Goal: Task Accomplishment & Management: Manage account settings

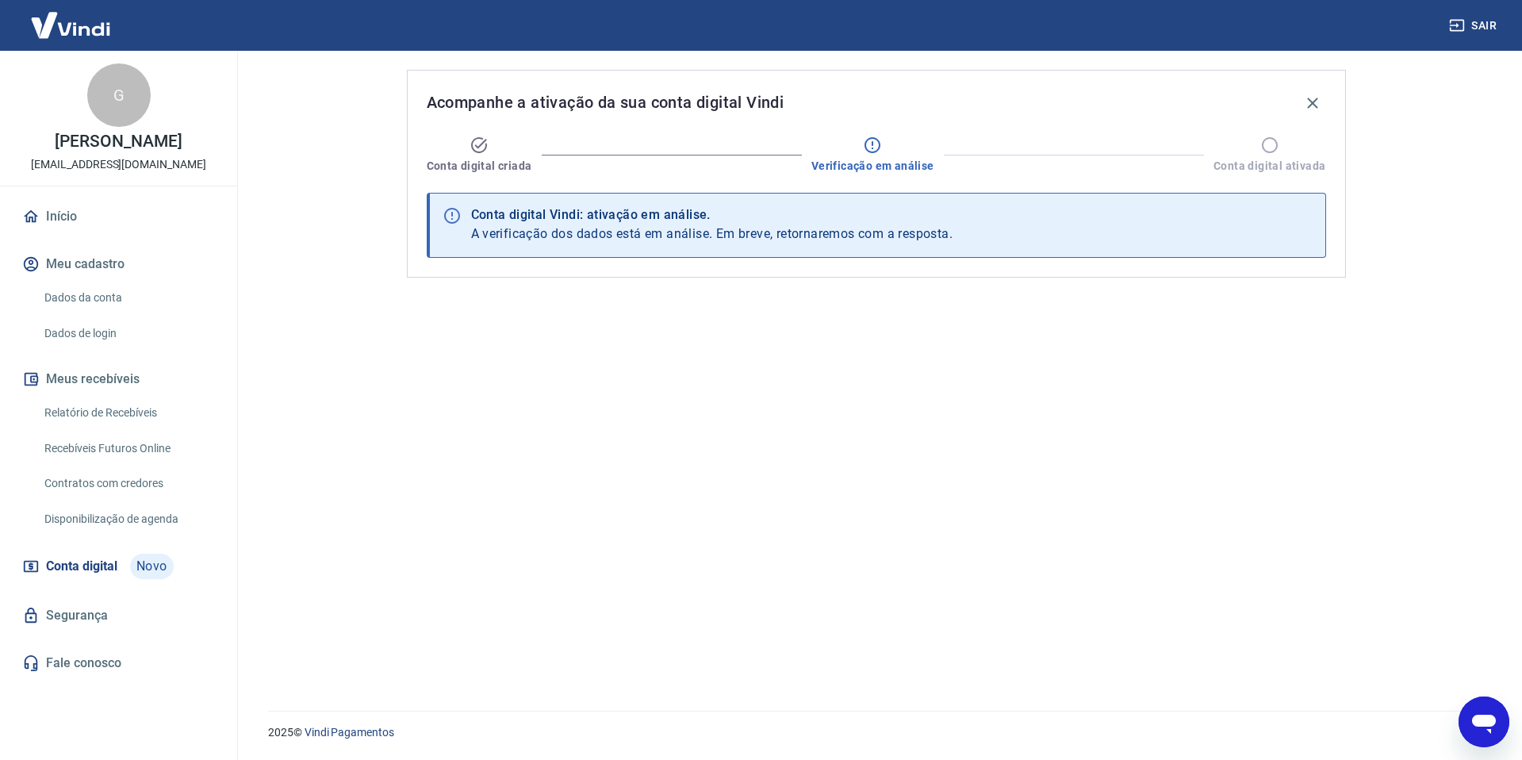
click at [631, 216] on div "Conta digital Vindi: ativação em análise." at bounding box center [712, 214] width 482 height 19
click at [92, 215] on link "Início" at bounding box center [118, 216] width 199 height 35
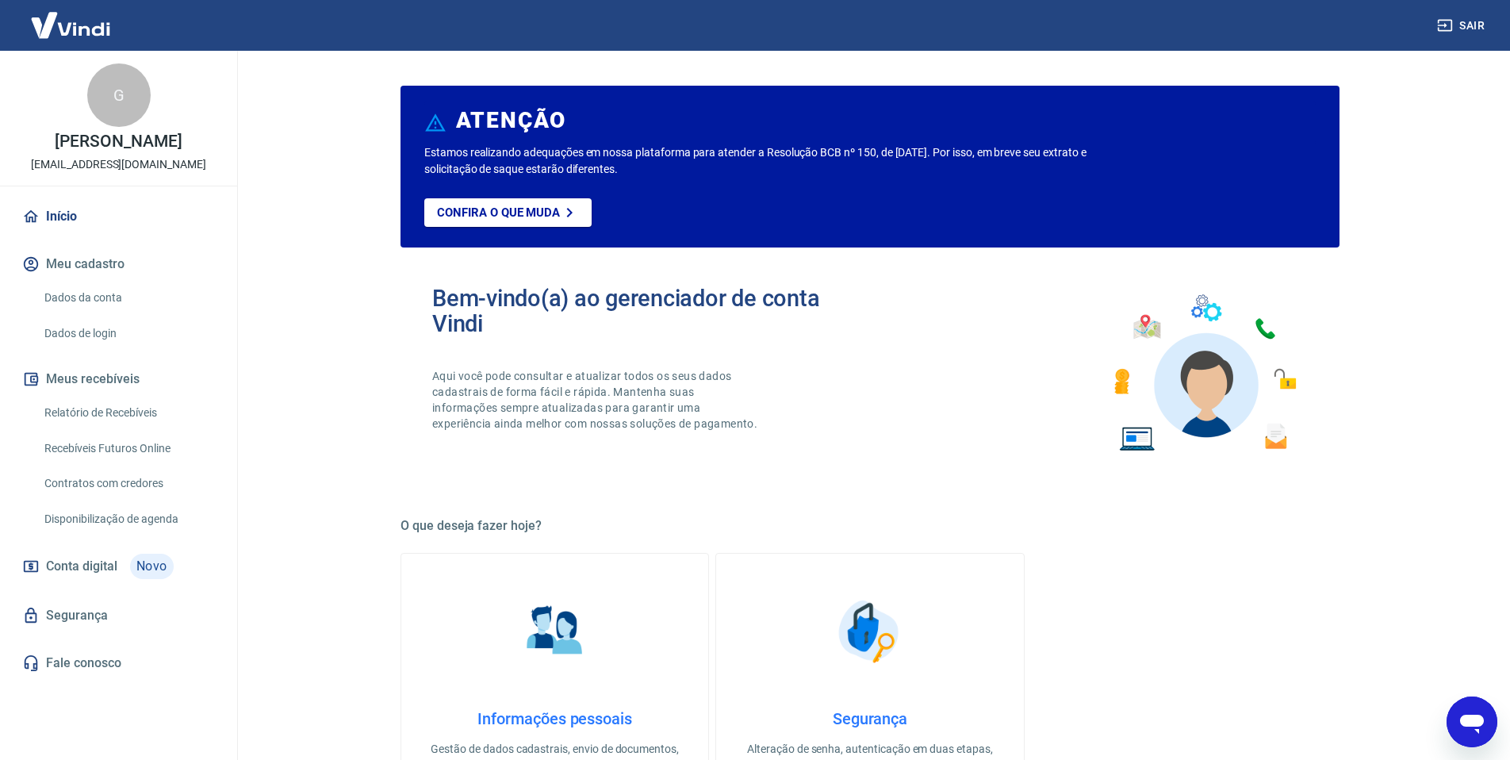
click at [106, 569] on span "Conta digital" at bounding box center [81, 566] width 71 height 22
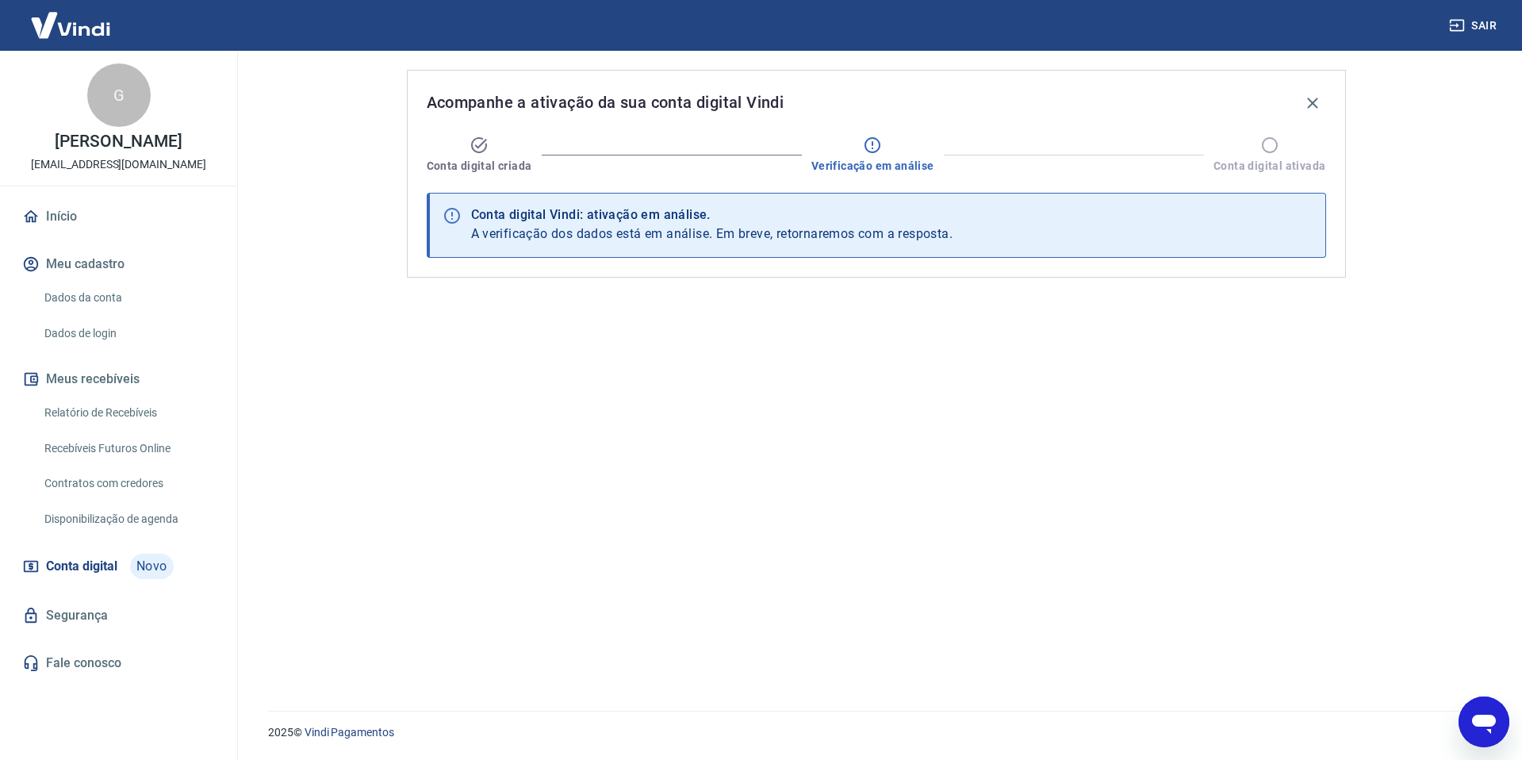
drag, startPoint x: 874, startPoint y: 116, endPoint x: 907, endPoint y: 145, distance: 43.8
click at [875, 116] on div "Acompanhe a ativação da sua conta digital Vindi" at bounding box center [877, 103] width 900 height 27
click at [1012, 146] on div at bounding box center [1074, 155] width 279 height 20
click at [1315, 101] on icon "button" at bounding box center [1312, 103] width 10 height 10
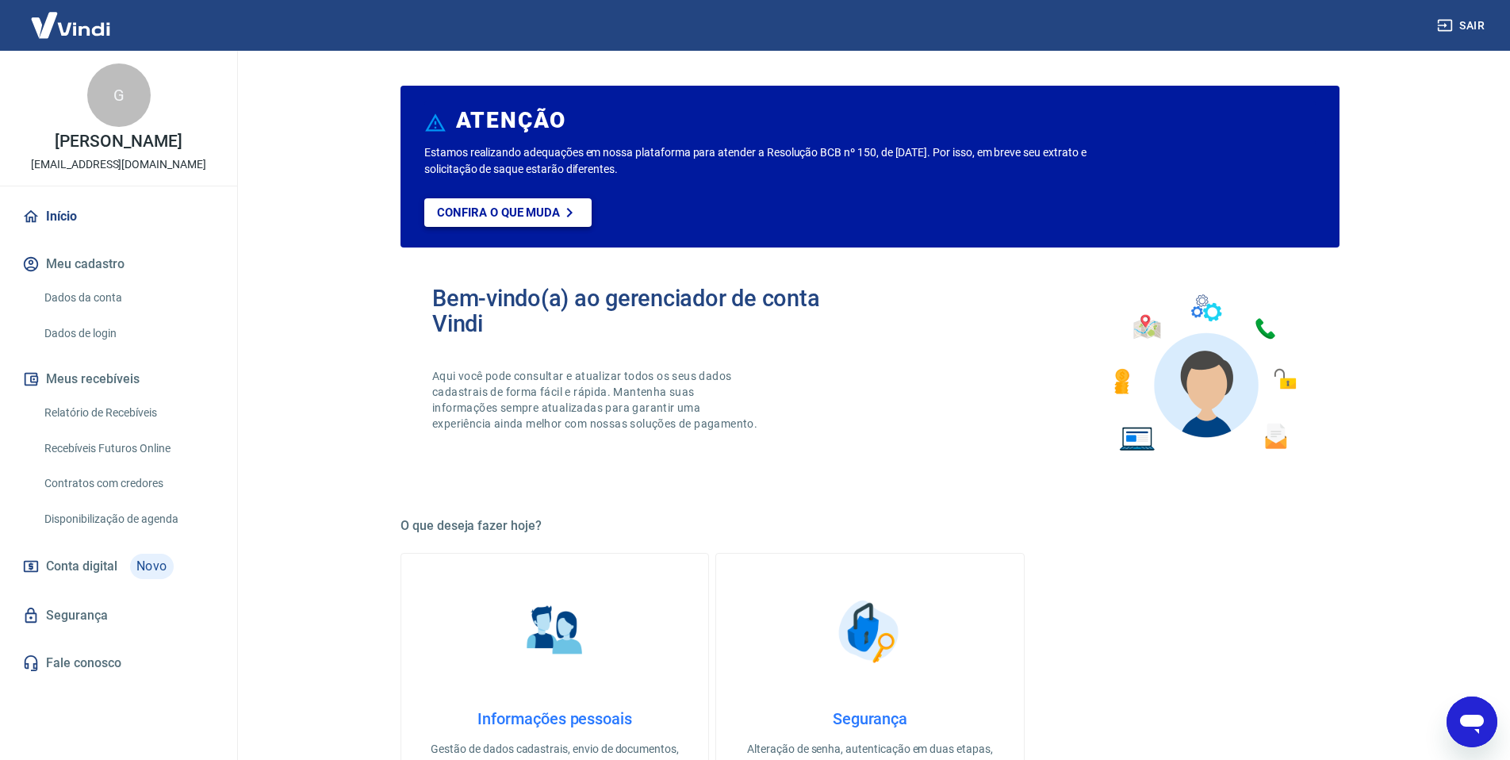
click at [469, 213] on p "Confira o que muda" at bounding box center [498, 212] width 123 height 14
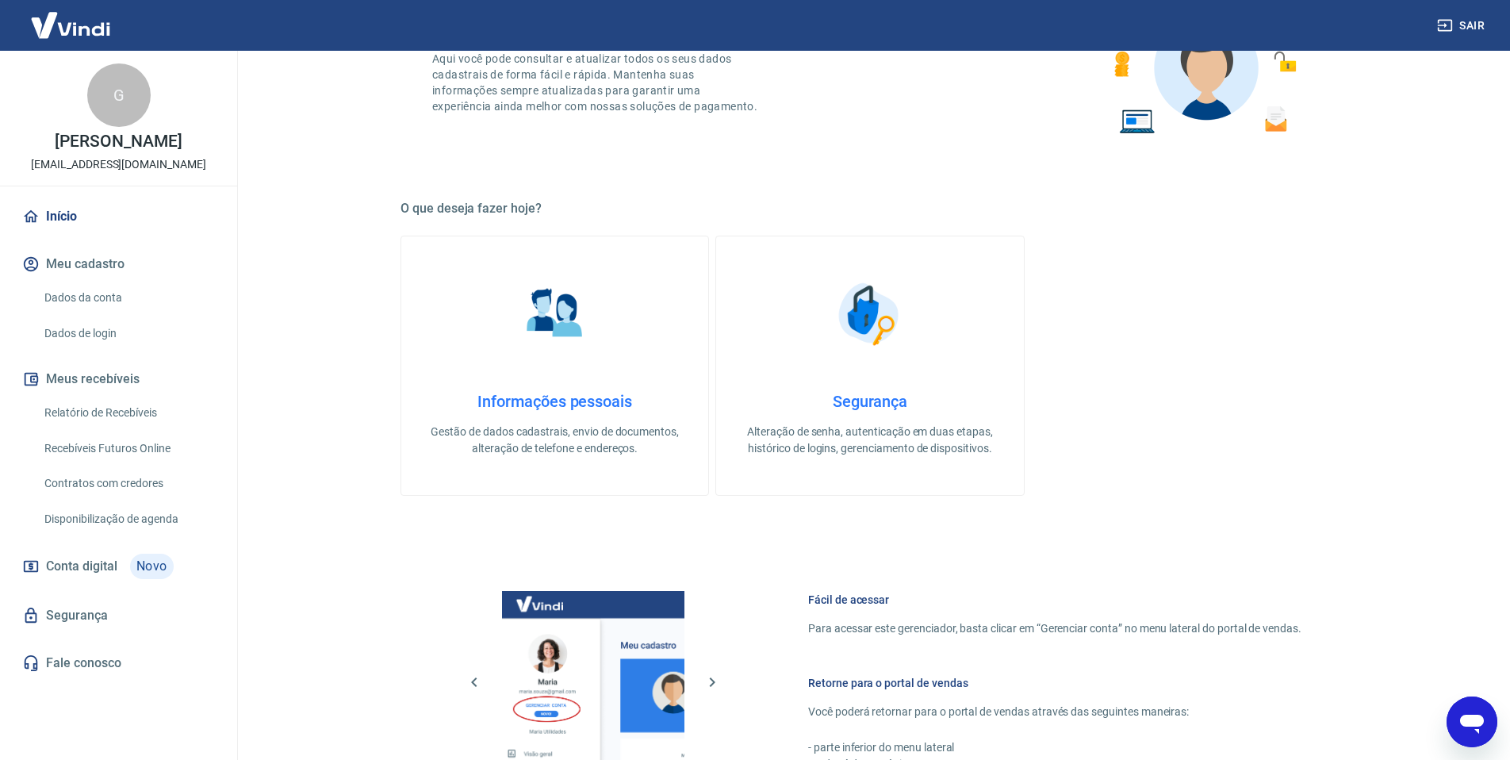
click at [79, 572] on span "Conta digital" at bounding box center [81, 566] width 71 height 22
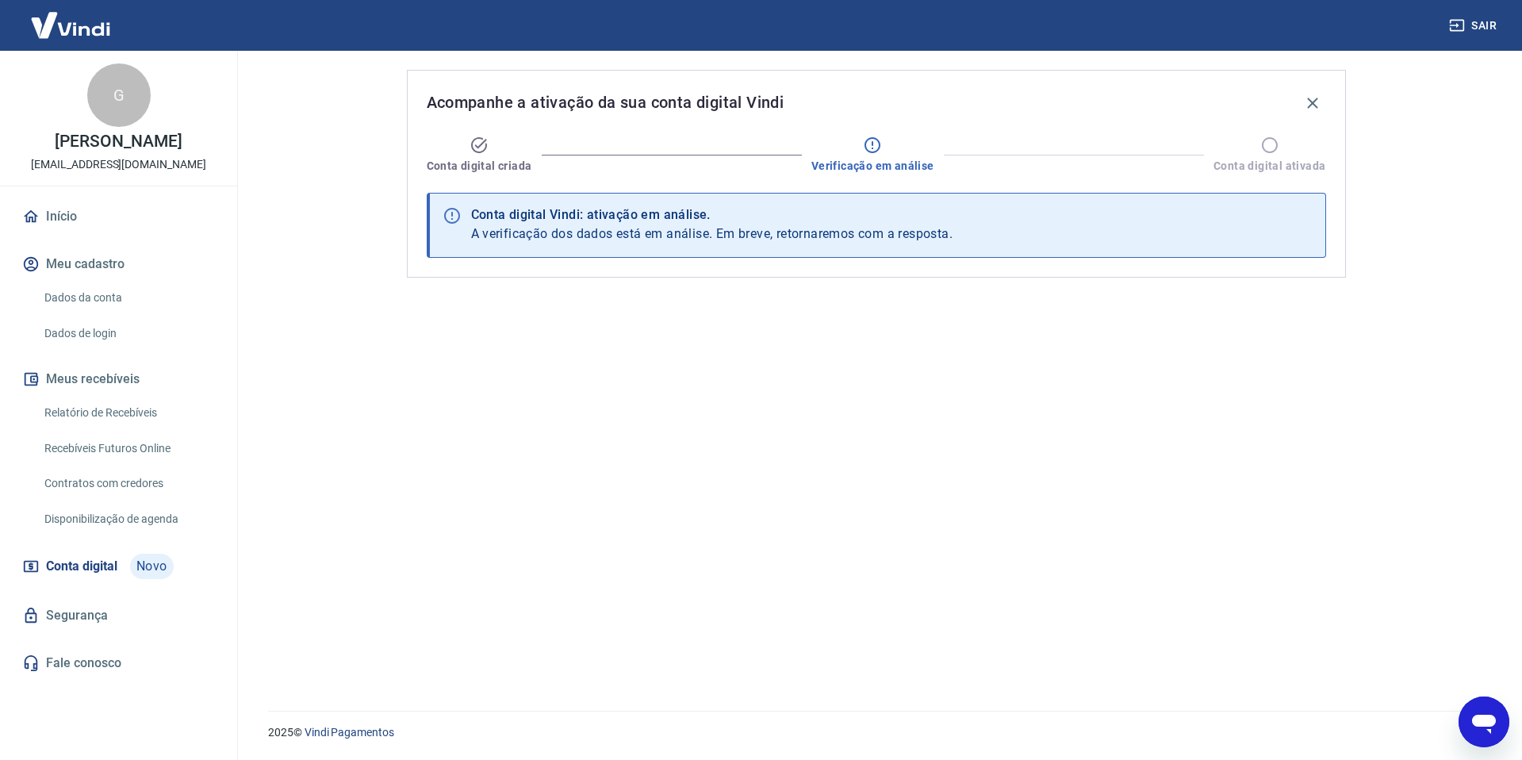
click at [99, 561] on span "Conta digital" at bounding box center [81, 566] width 71 height 22
click at [1310, 101] on icon "button" at bounding box center [1312, 103] width 10 height 10
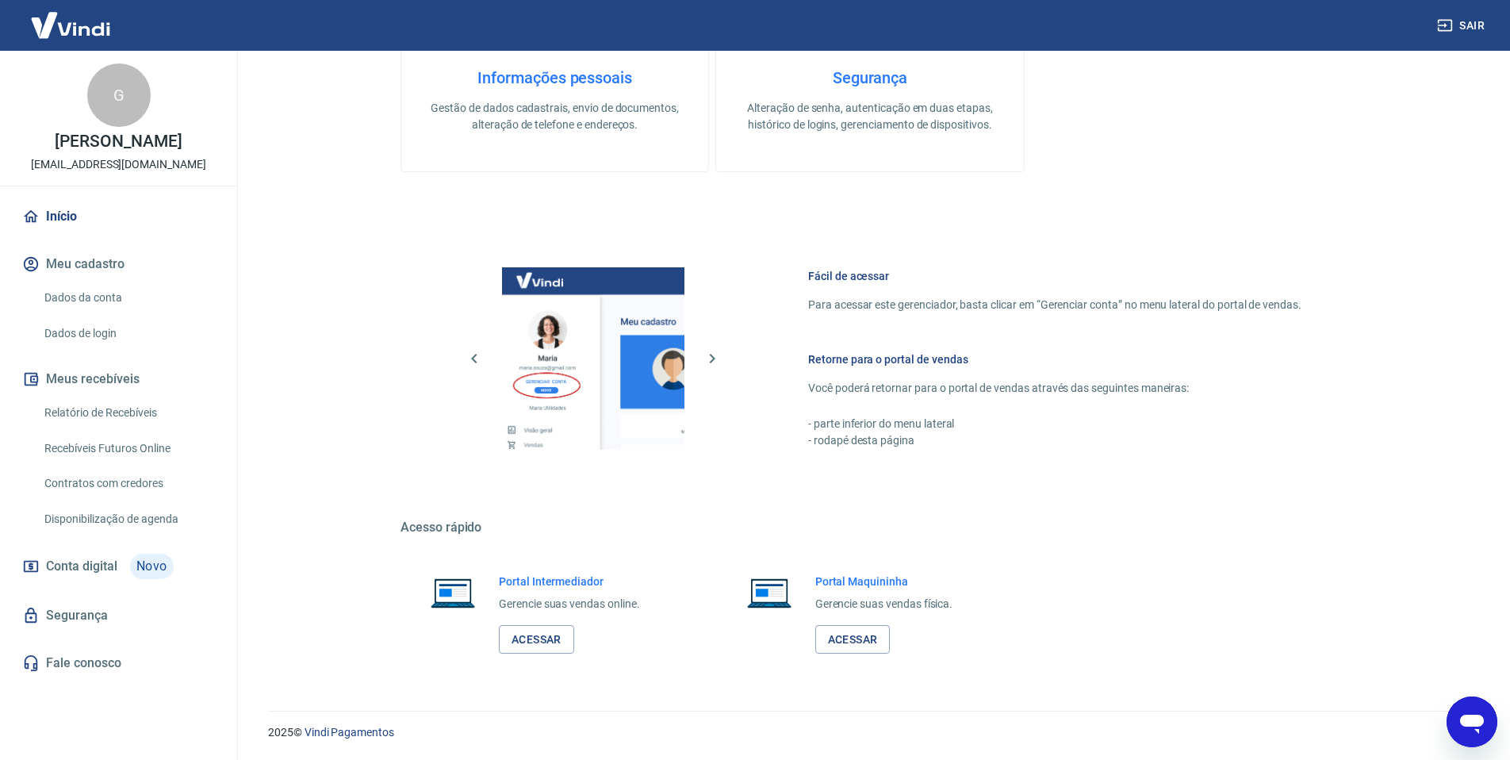
scroll to position [482, 0]
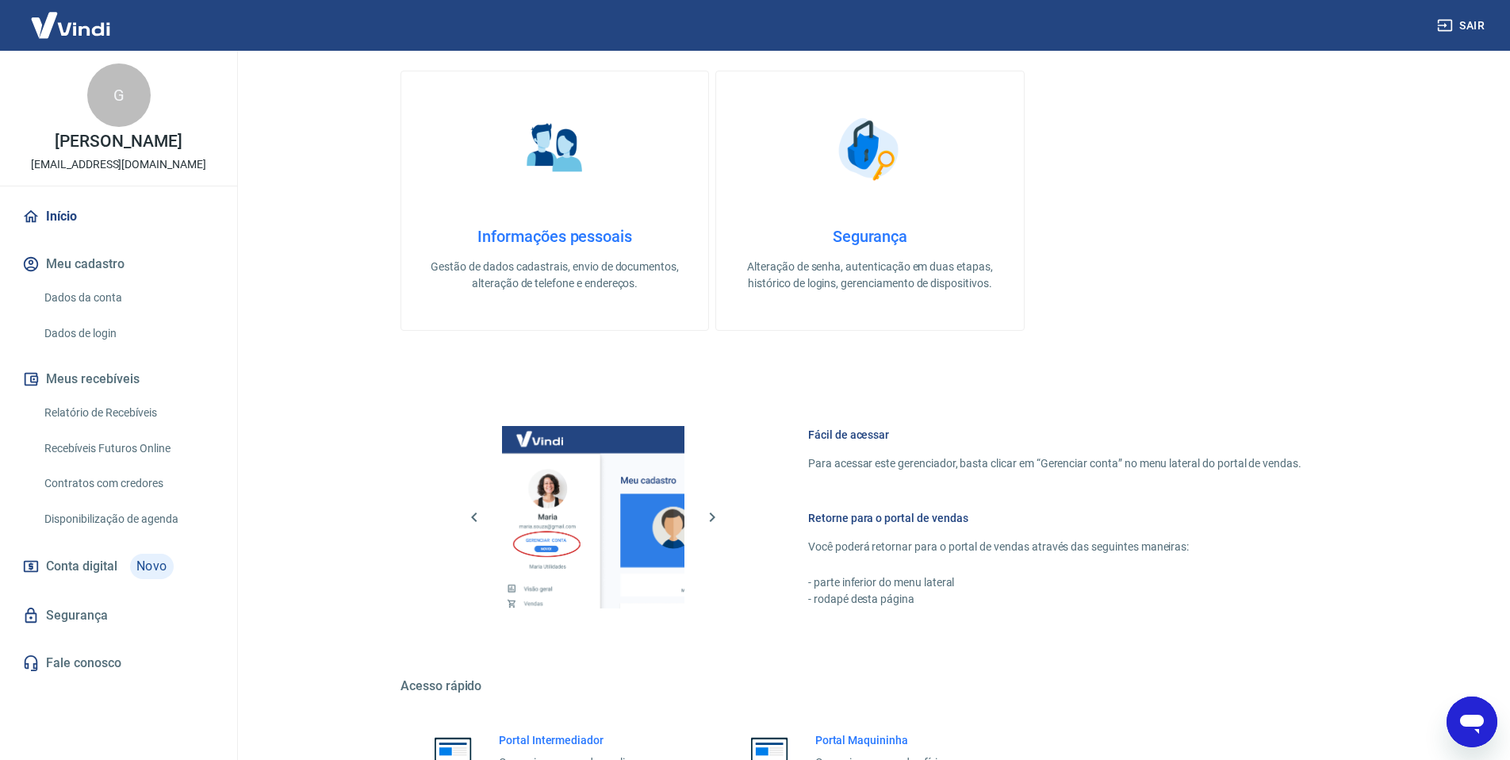
click at [855, 239] on h4 "Segurança" at bounding box center [870, 236] width 256 height 19
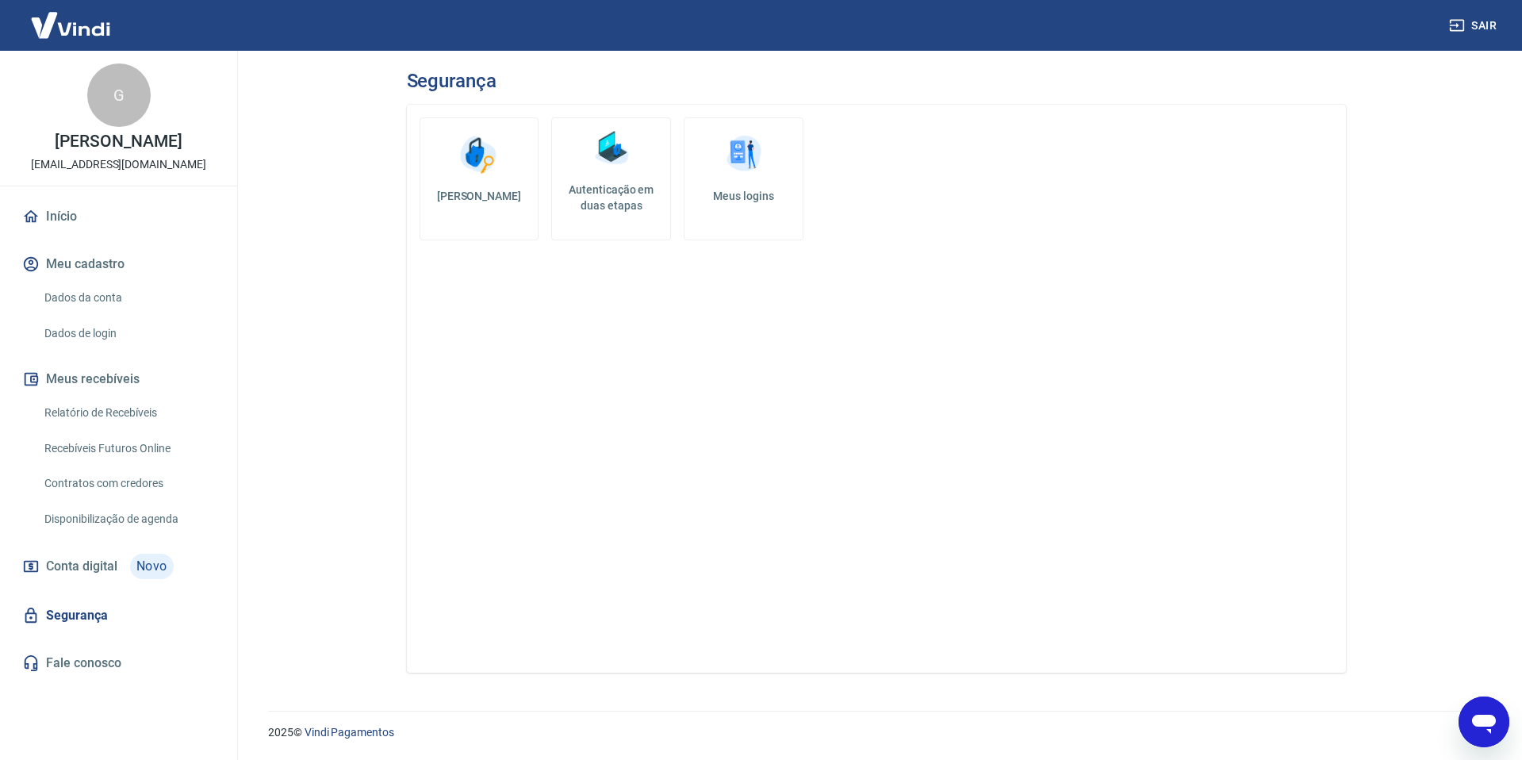
click at [629, 199] on h5 "Autenticação em duas etapas" at bounding box center [612, 198] width 106 height 32
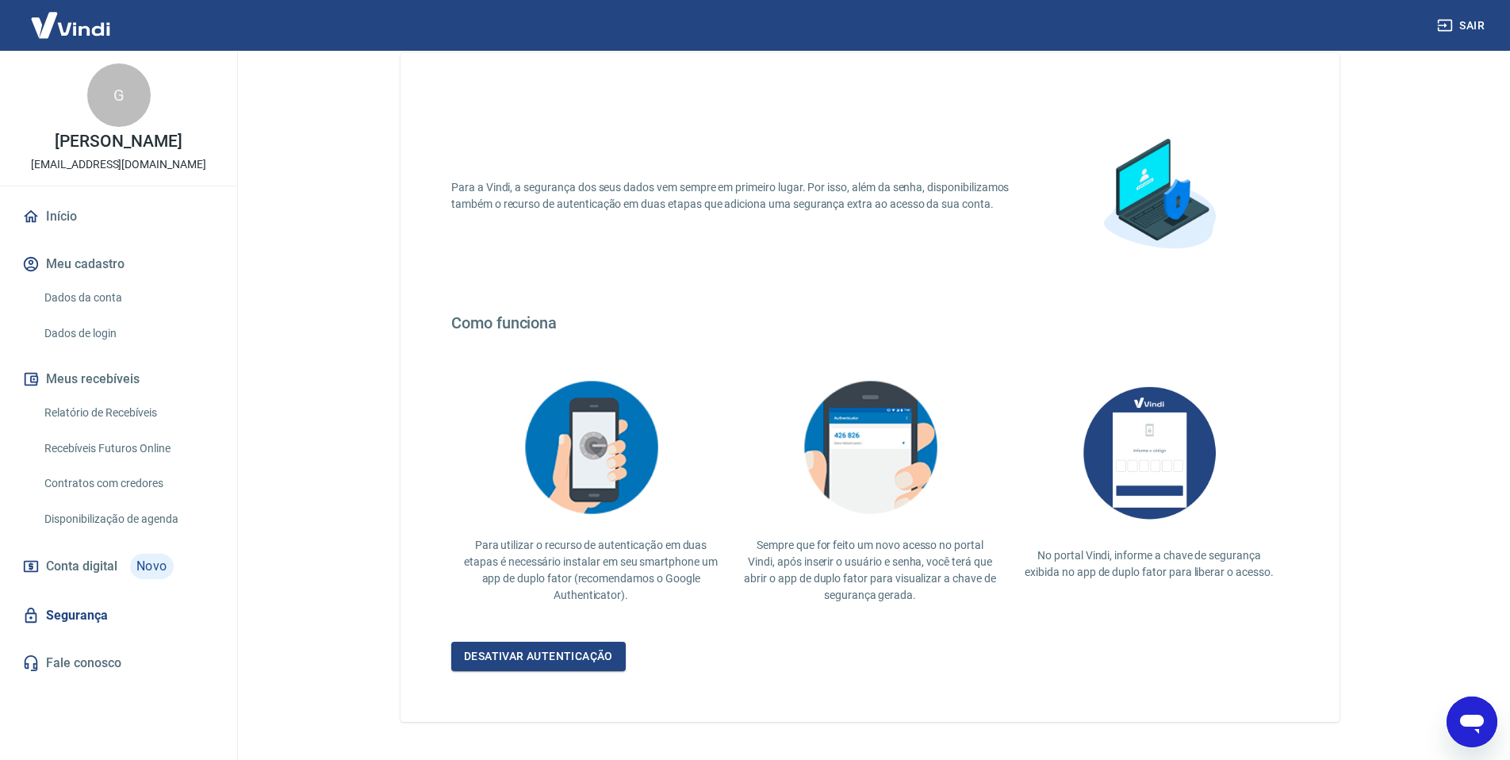
scroll to position [101, 0]
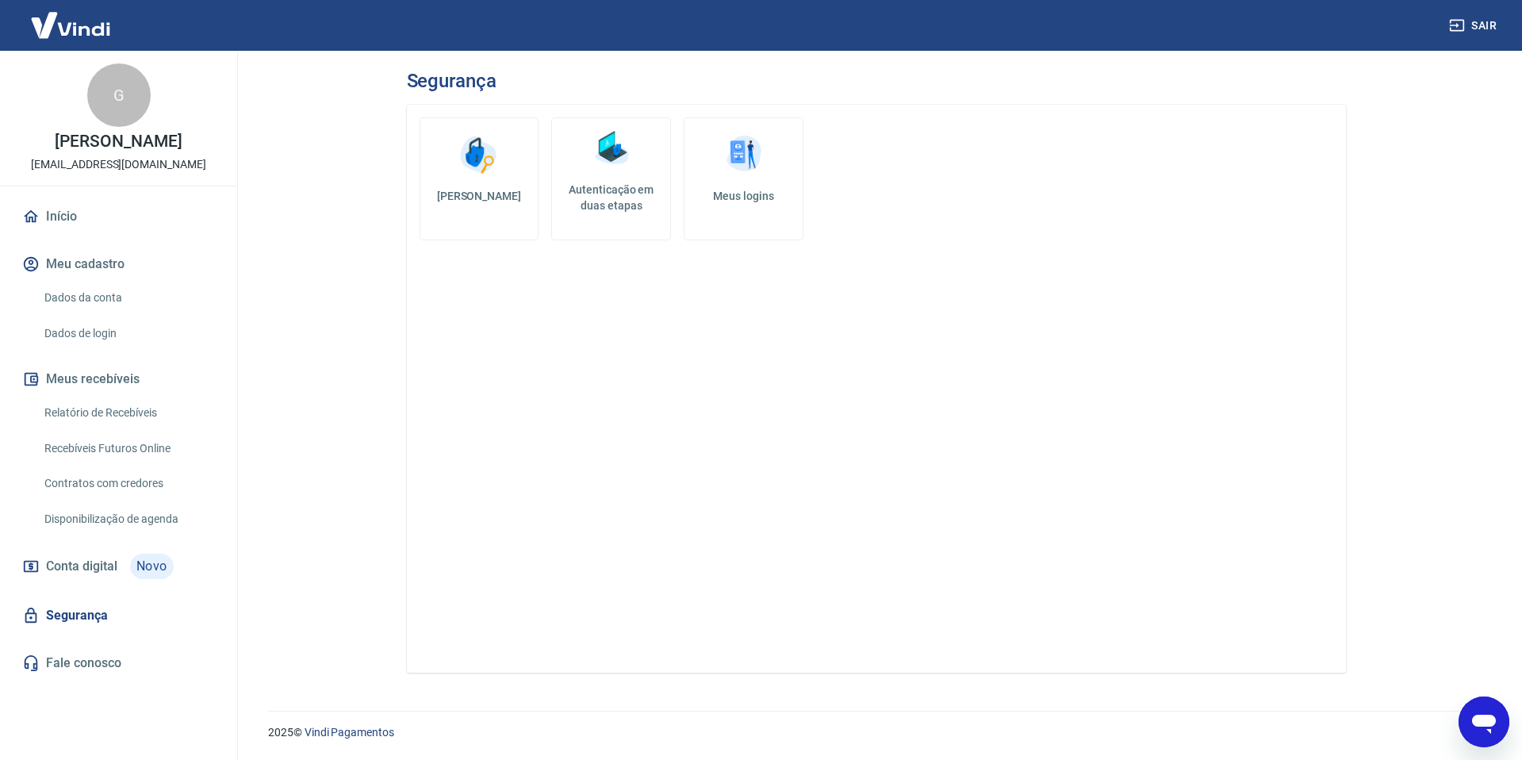
click at [117, 552] on link "Conta digital Novo" at bounding box center [118, 566] width 199 height 38
